Goal: Information Seeking & Learning: Learn about a topic

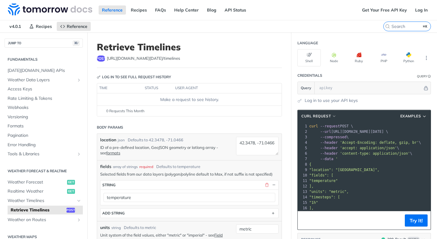
scroll to position [29, 0]
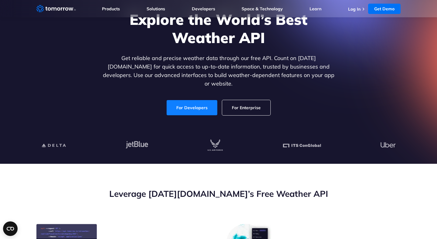
scroll to position [124, 0]
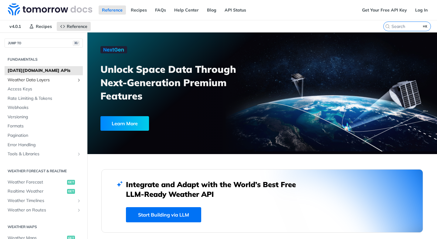
click at [40, 78] on span "Weather Data Layers" at bounding box center [41, 80] width 67 height 6
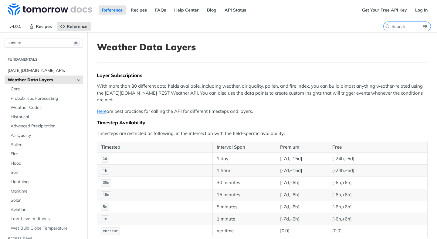
click at [31, 71] on span "Tomorrow.io APIs" at bounding box center [45, 71] width 74 height 6
